Goal: Navigation & Orientation: Find specific page/section

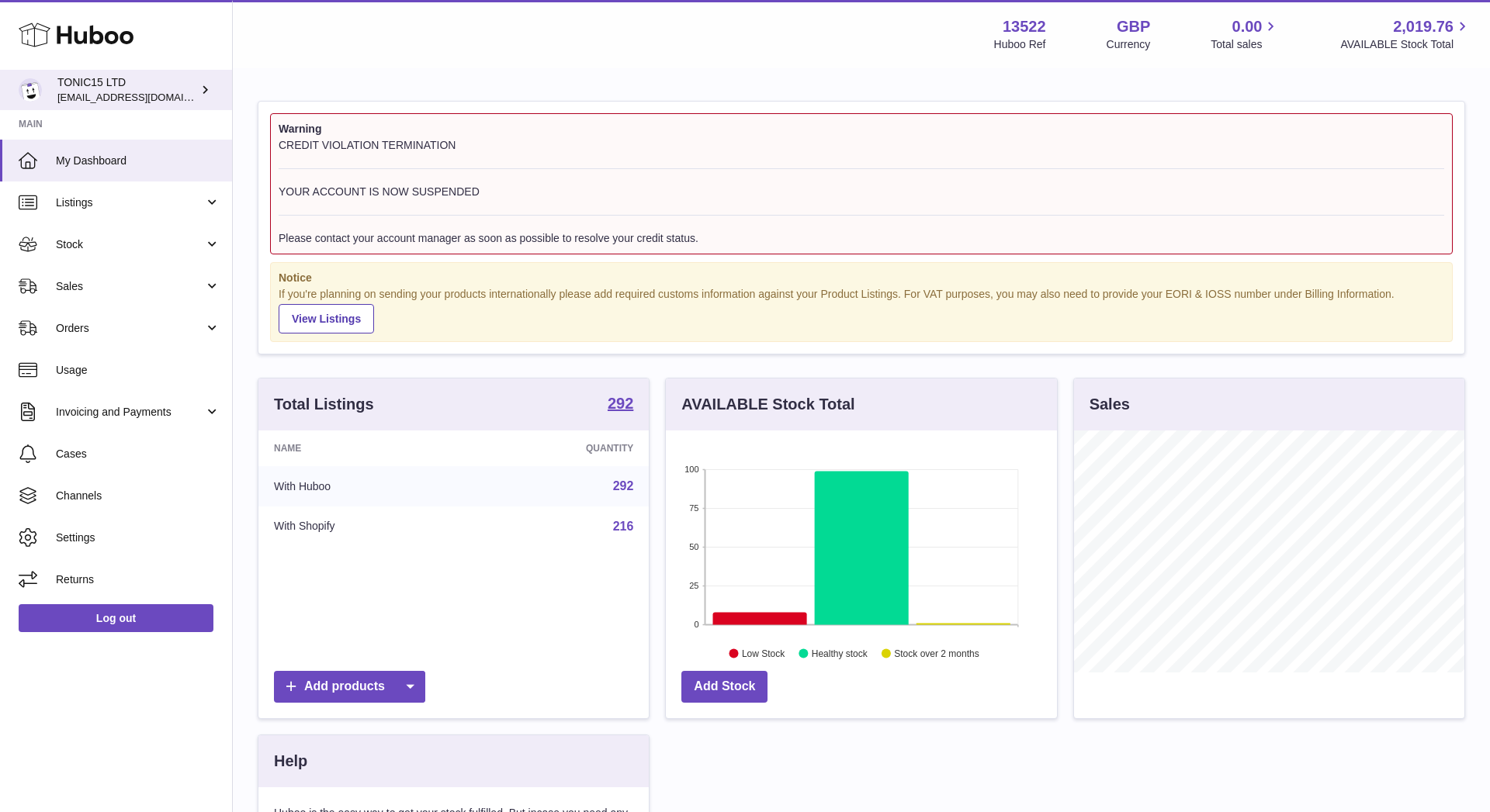
scroll to position [242, 391]
click at [79, 39] on icon at bounding box center [76, 35] width 115 height 31
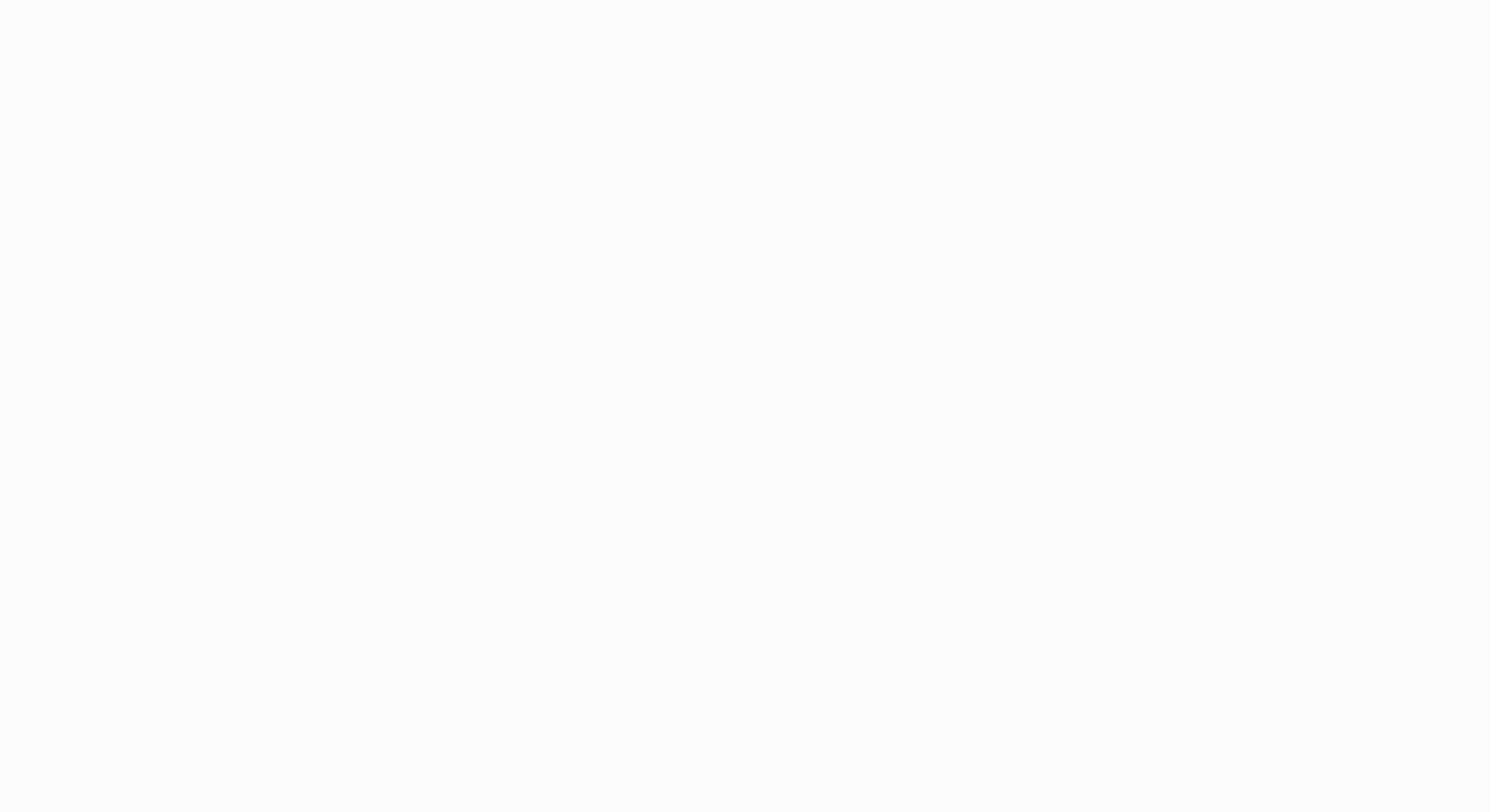
click at [956, 0] on div at bounding box center [861, 66] width 1257 height 132
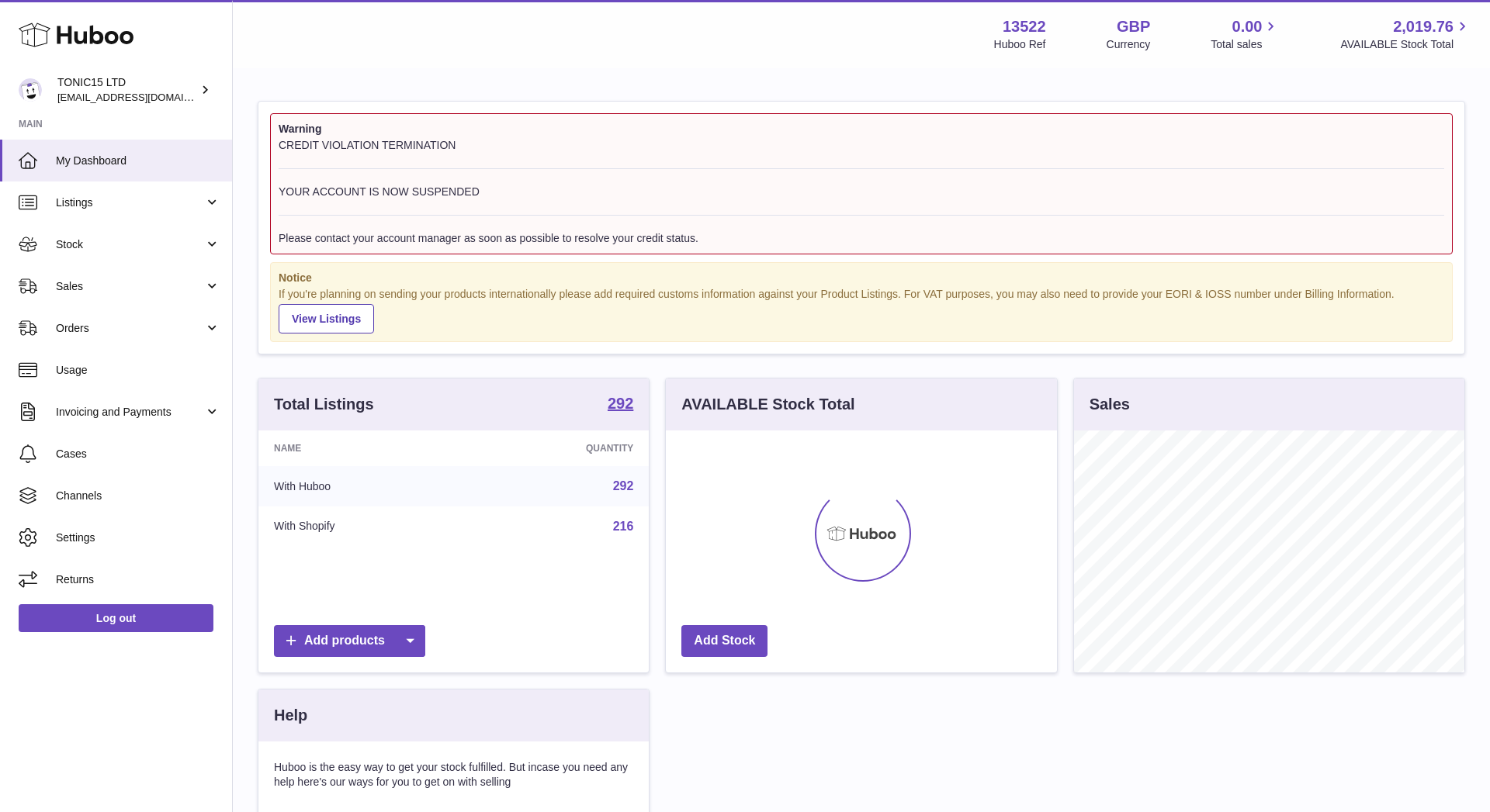
scroll to position [242, 391]
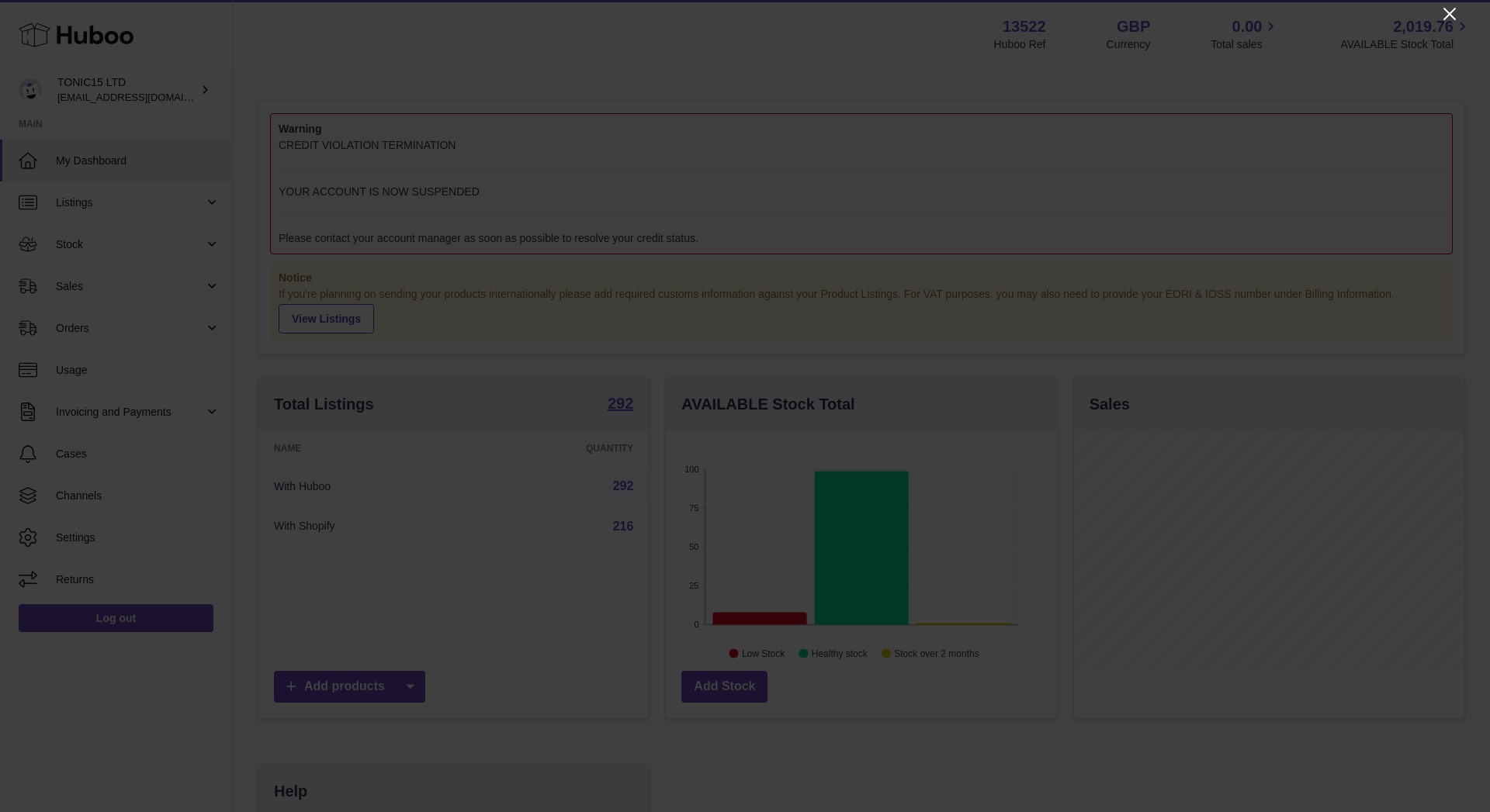
click at [1447, 12] on icon "Close" at bounding box center [1450, 14] width 13 height 13
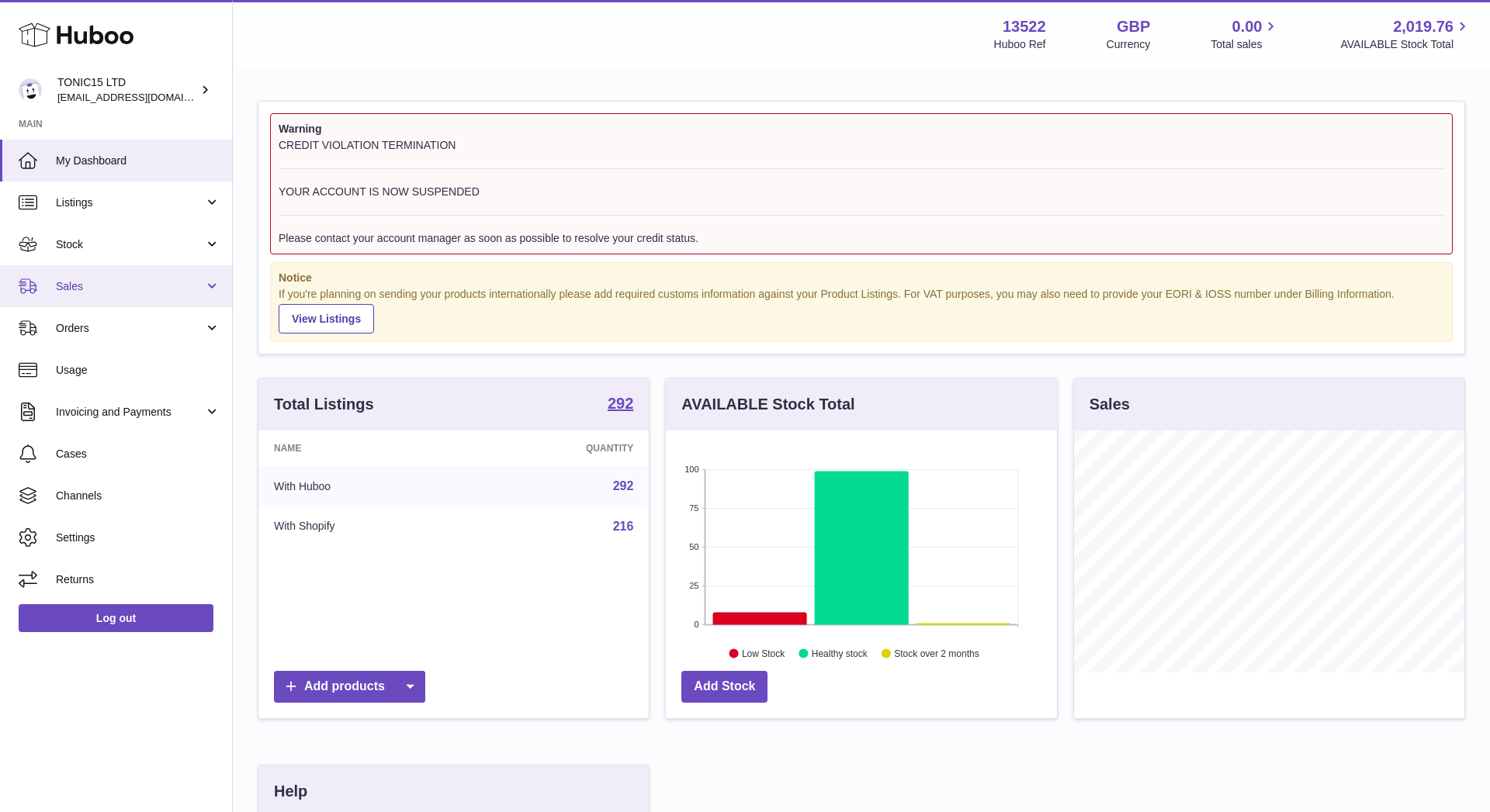
click at [99, 284] on span "Sales" at bounding box center [130, 287] width 148 height 15
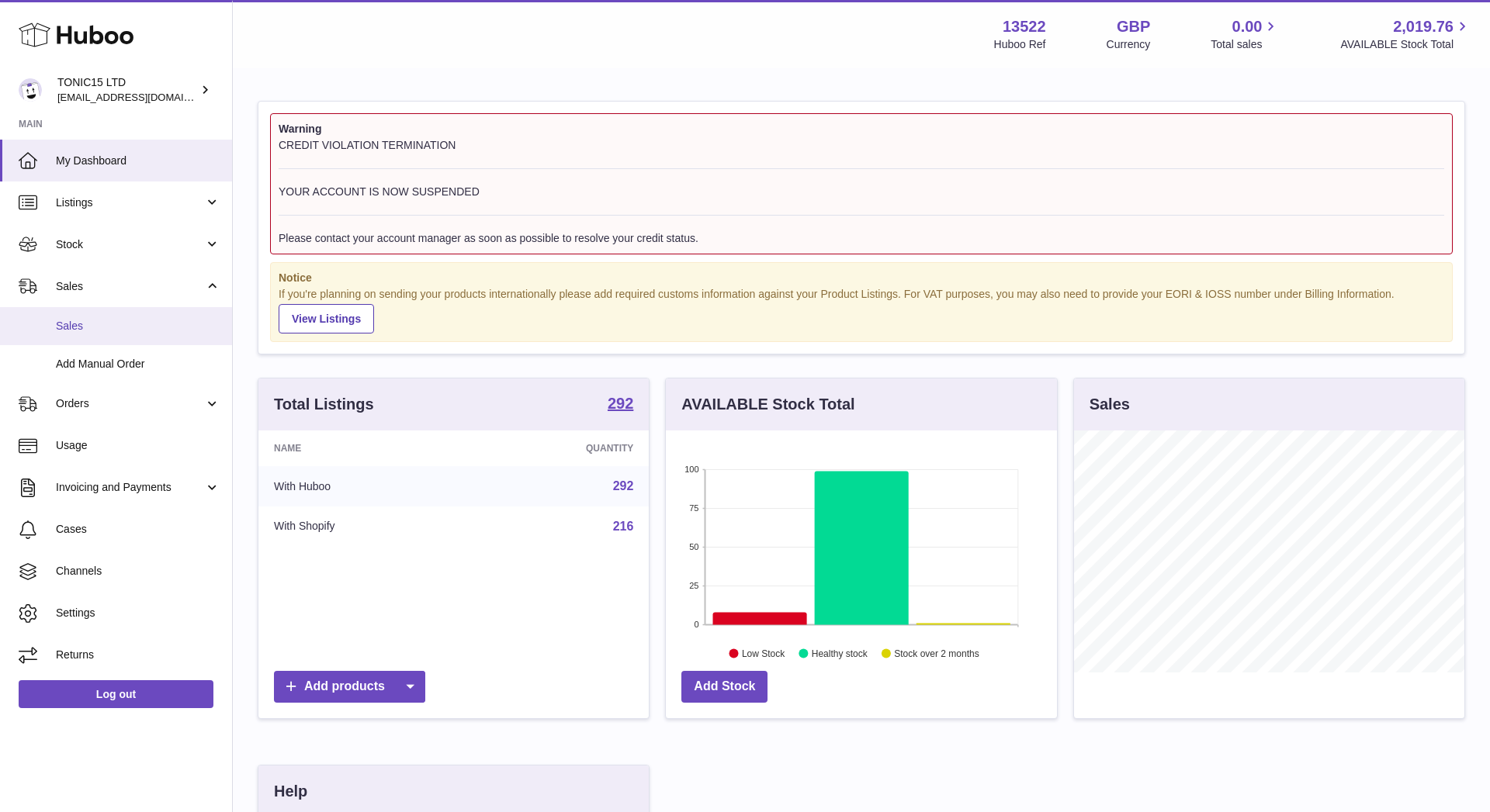
click at [85, 322] on span "Sales" at bounding box center [138, 326] width 164 height 15
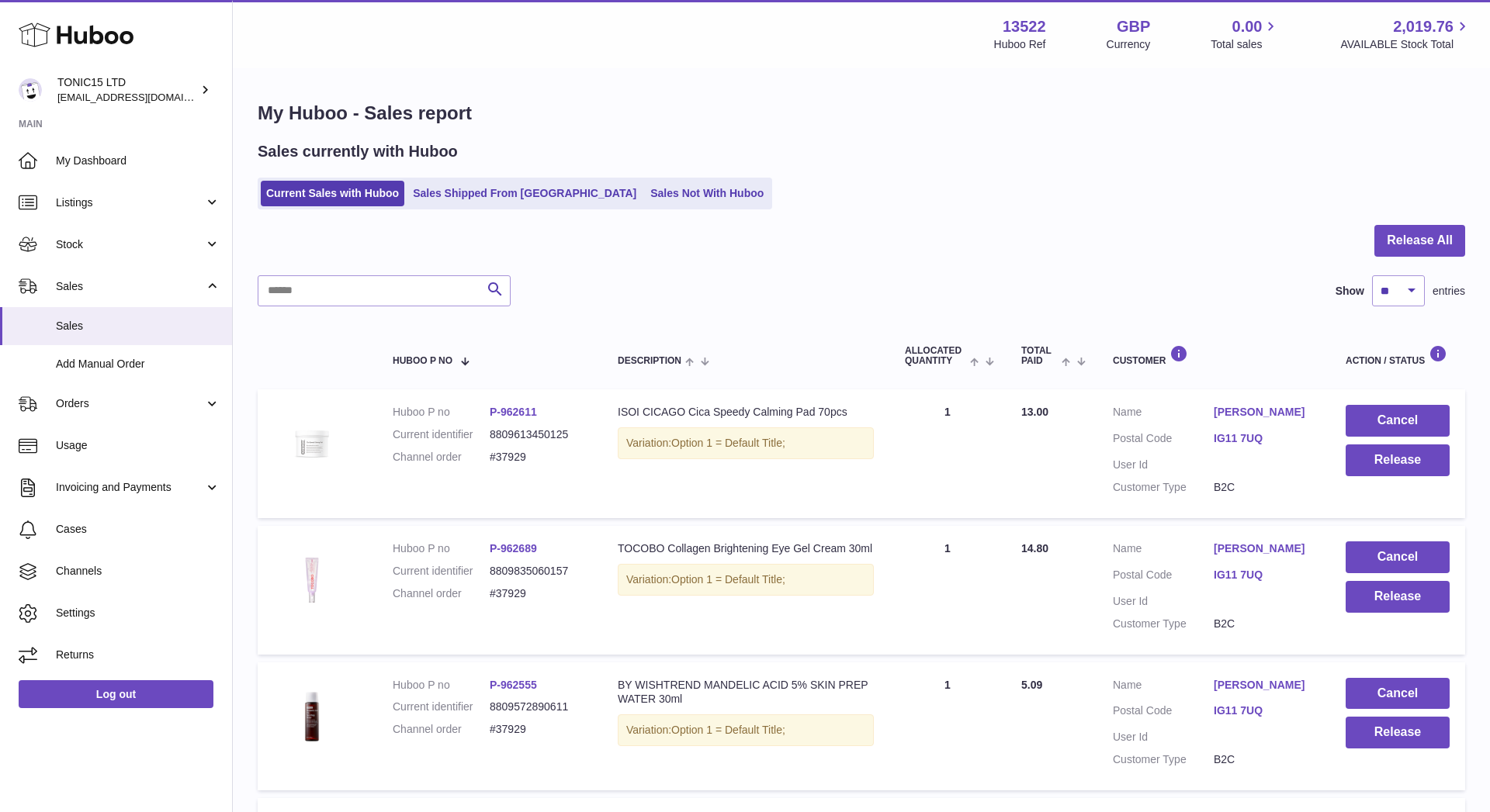
click at [101, 42] on use at bounding box center [76, 35] width 115 height 24
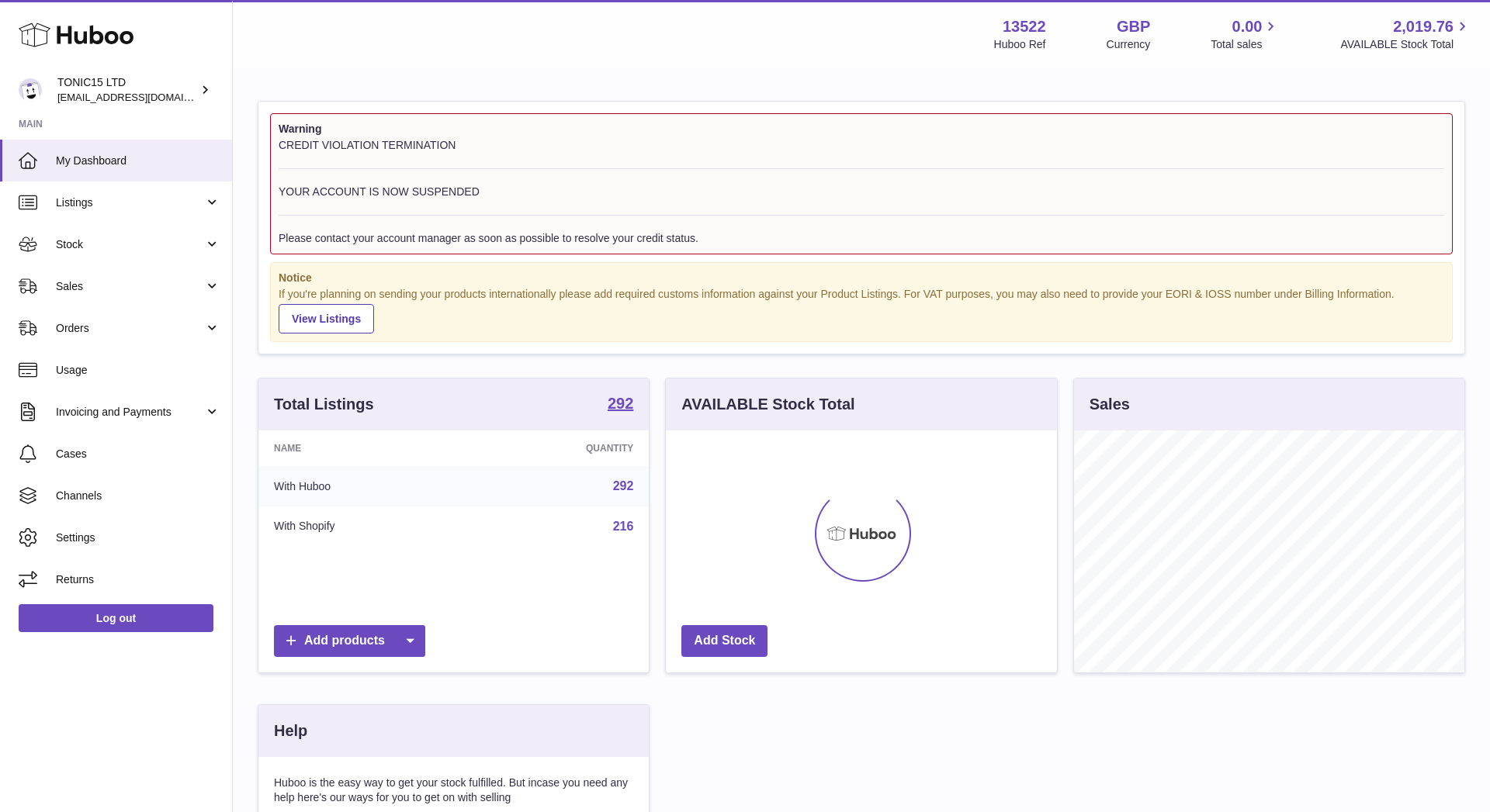
scroll to position [242, 391]
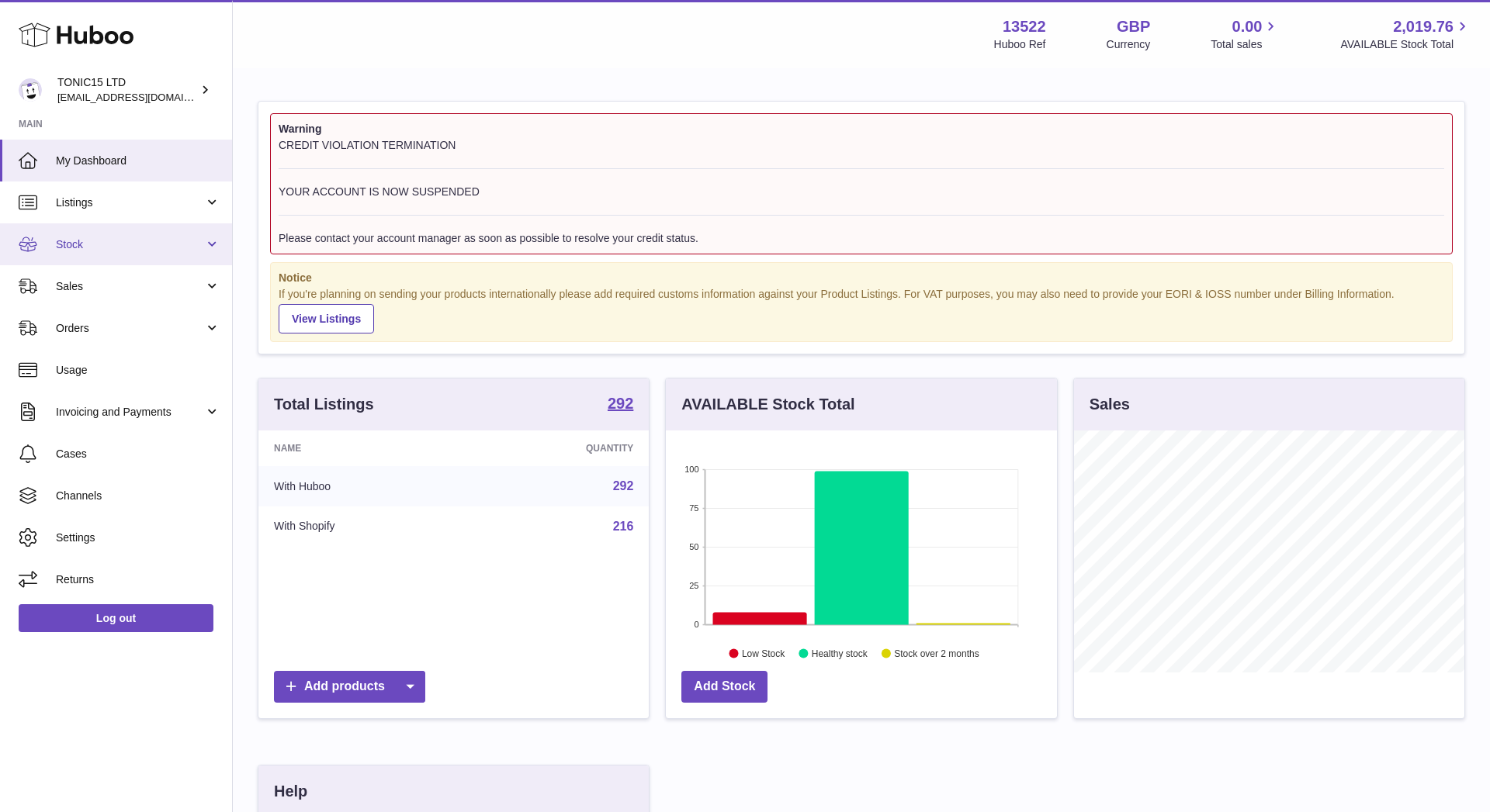
click at [173, 247] on span "Stock" at bounding box center [130, 245] width 148 height 15
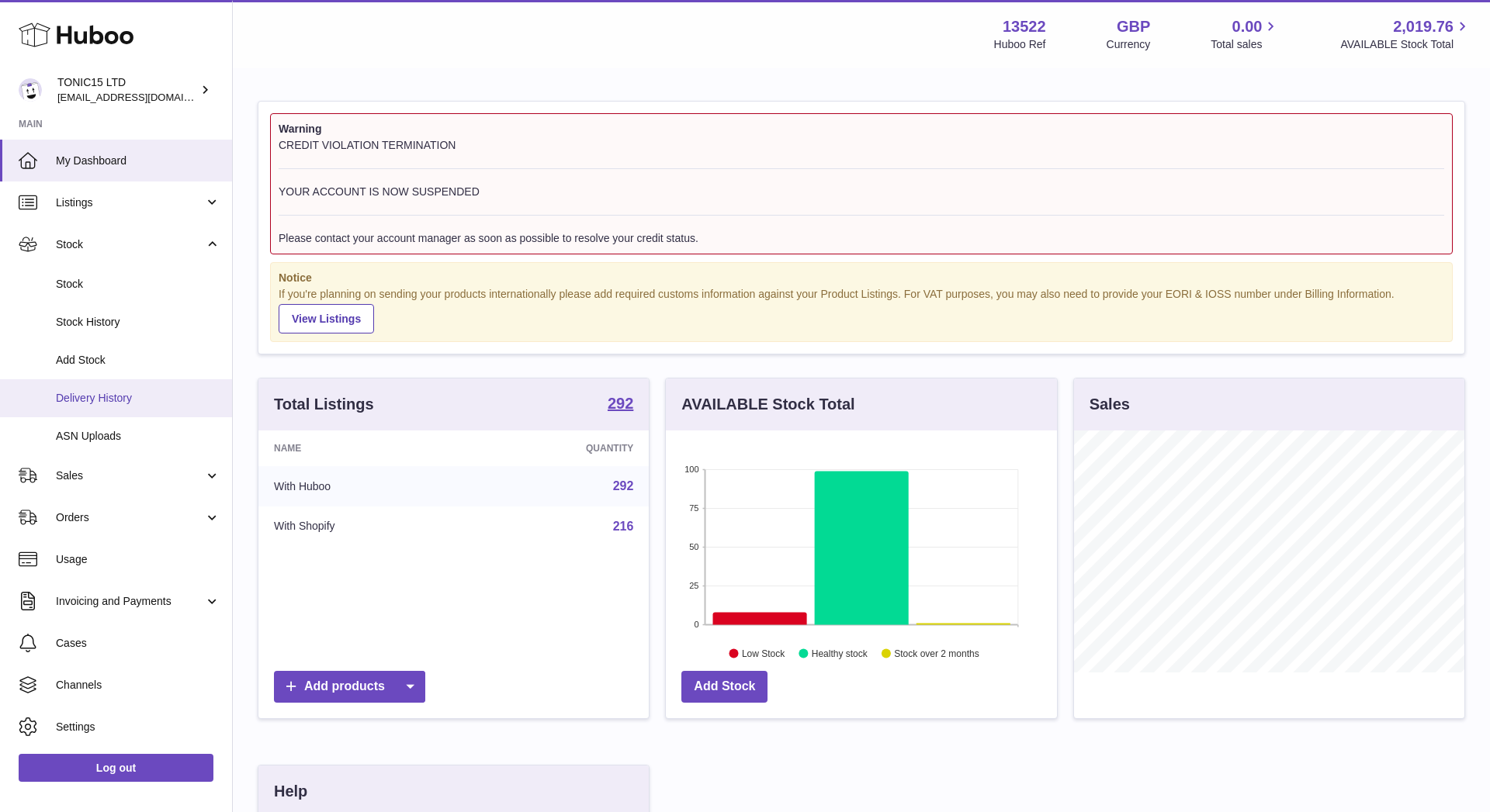
click at [146, 391] on span "Delivery History" at bounding box center [138, 398] width 164 height 15
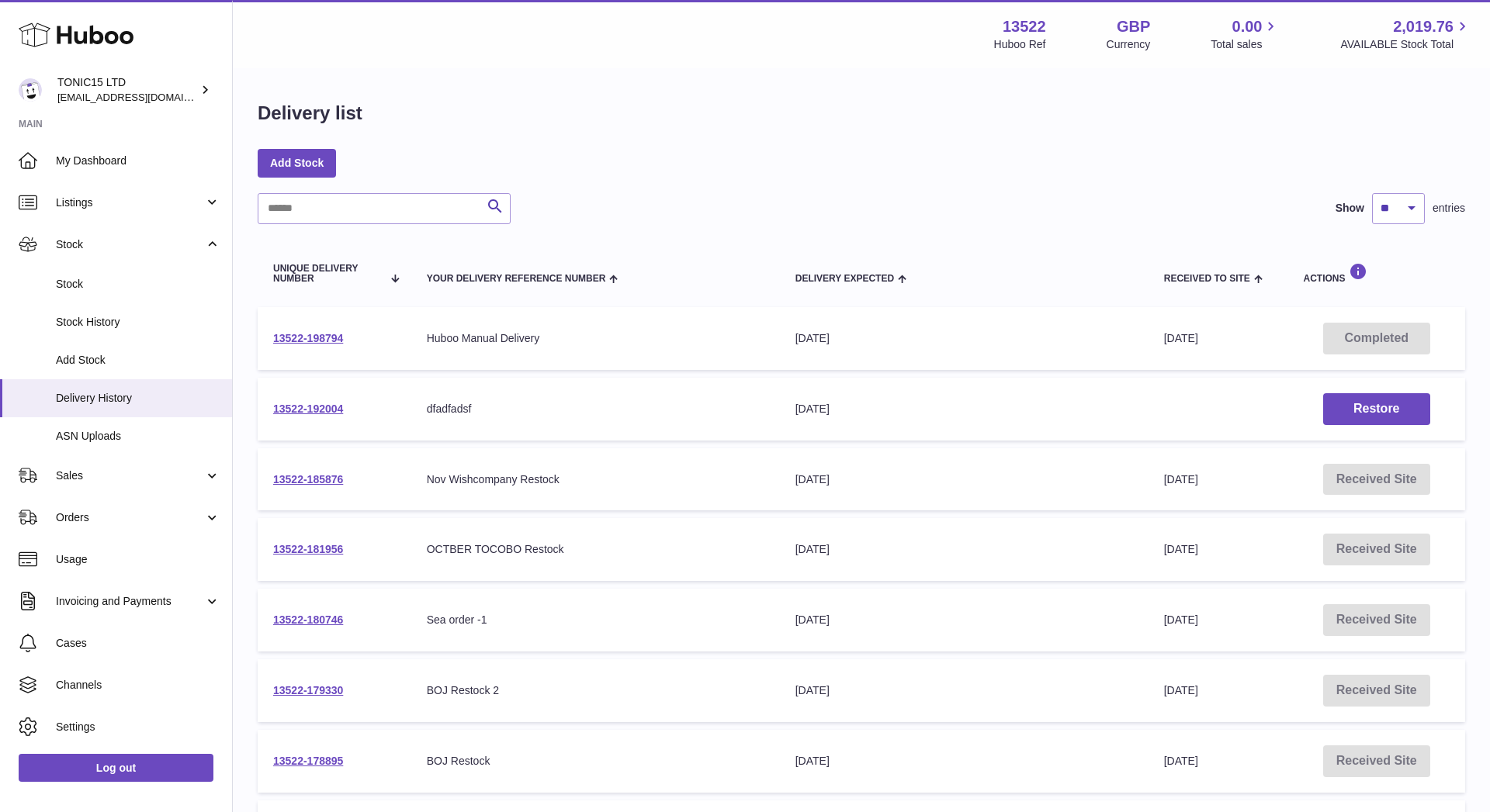
click at [111, 44] on use at bounding box center [76, 35] width 115 height 24
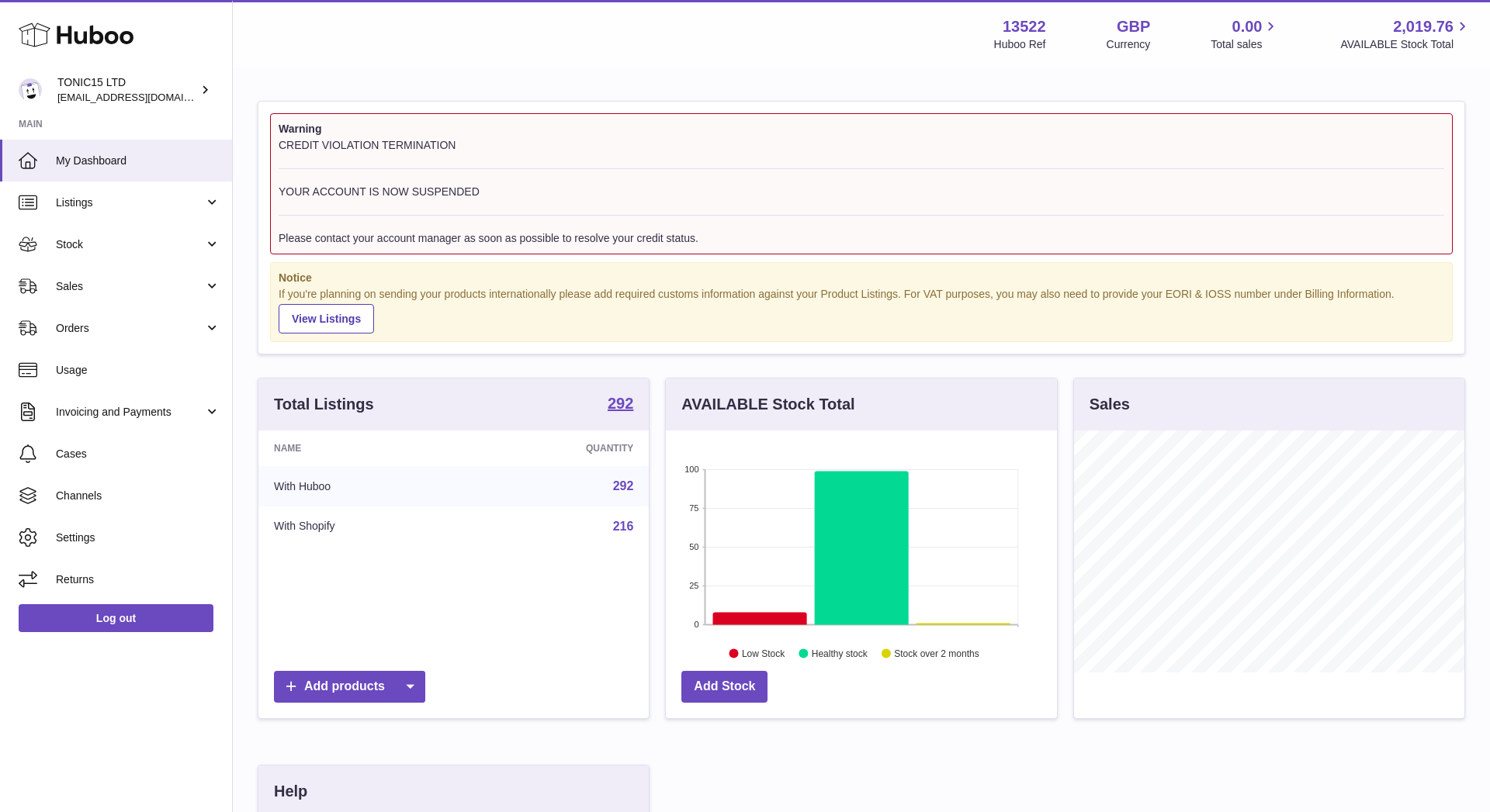
scroll to position [242, 391]
